Goal: Information Seeking & Learning: Learn about a topic

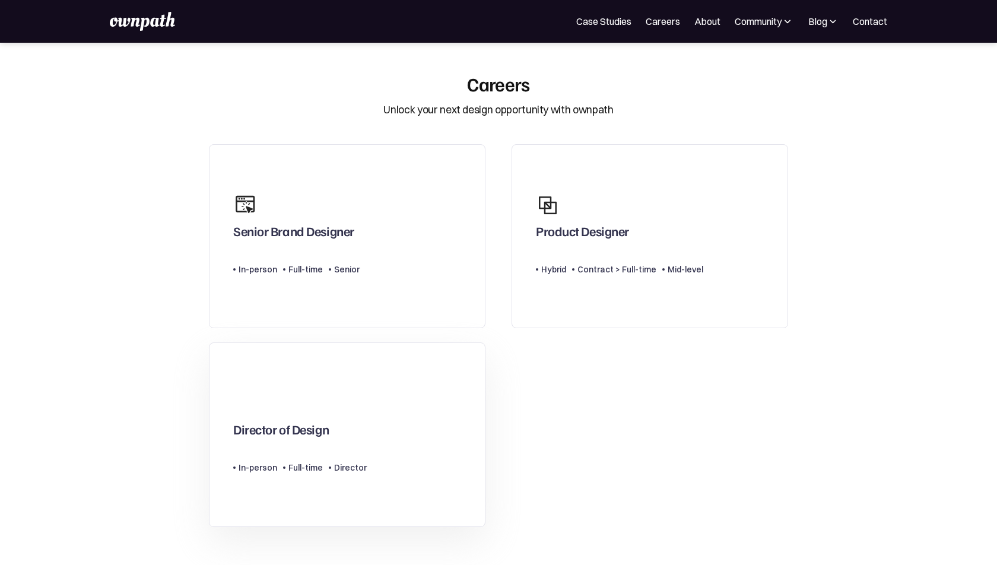
click at [256, 378] on link "Director of Design Type Level In-person Full-time Director" at bounding box center [347, 435] width 277 height 185
click at [359, 242] on link "Senior Brand Designer Type Level In-person Full-time Senior" at bounding box center [347, 236] width 277 height 185
click at [701, 296] on link "Product Designer Type Level Hybrid Contract > Full-time Mid-level" at bounding box center [650, 236] width 277 height 185
click at [706, 383] on div "Senior Brand Designer Type Level In-person Full-time Senior Product Designer Ty…" at bounding box center [499, 335] width 606 height 397
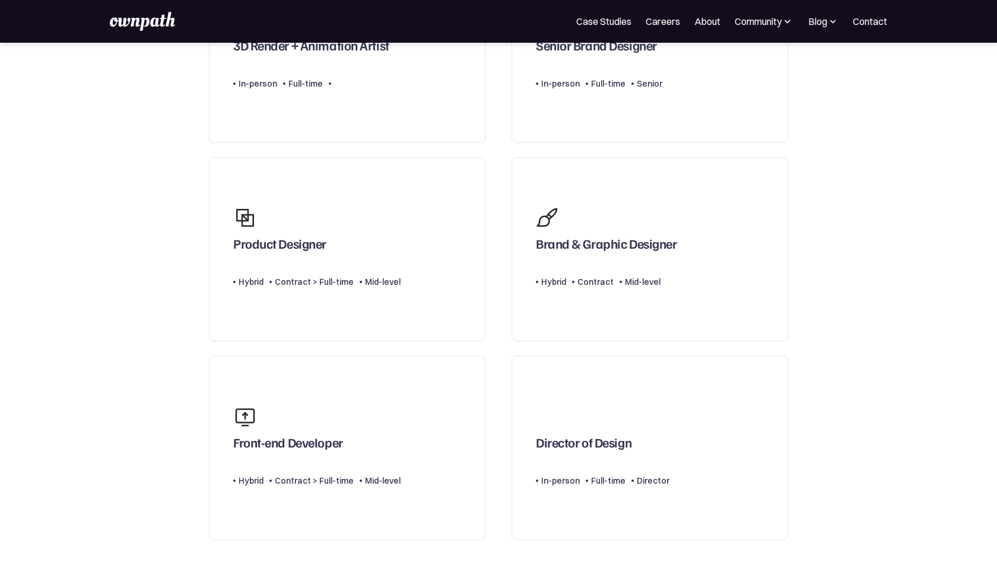
scroll to position [603, 0]
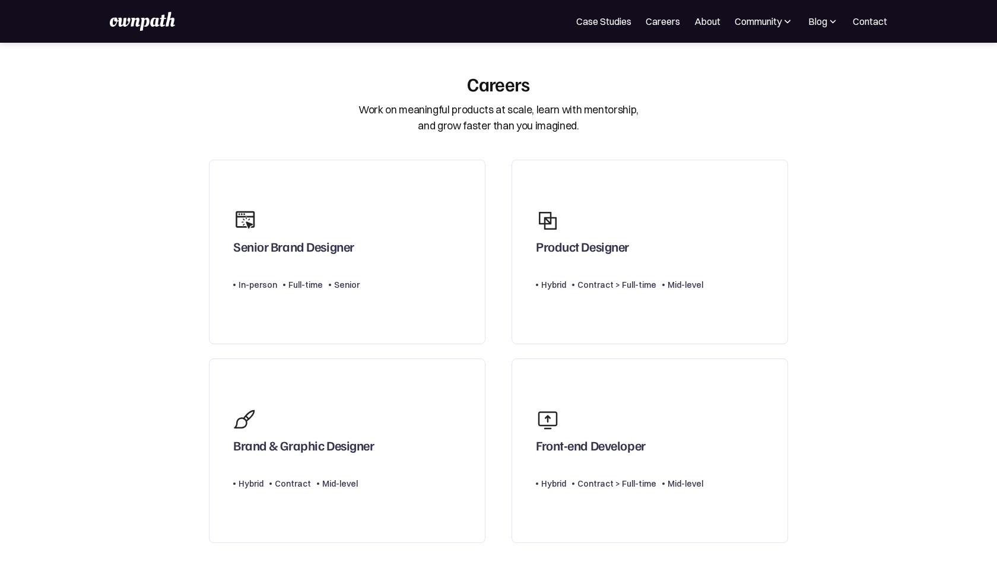
click at [824, 326] on section "Careers Work on meaningful products at scale, learn with mentorship, and grow f…" at bounding box center [498, 382] width 997 height 620
